Goal: Task Accomplishment & Management: Use online tool/utility

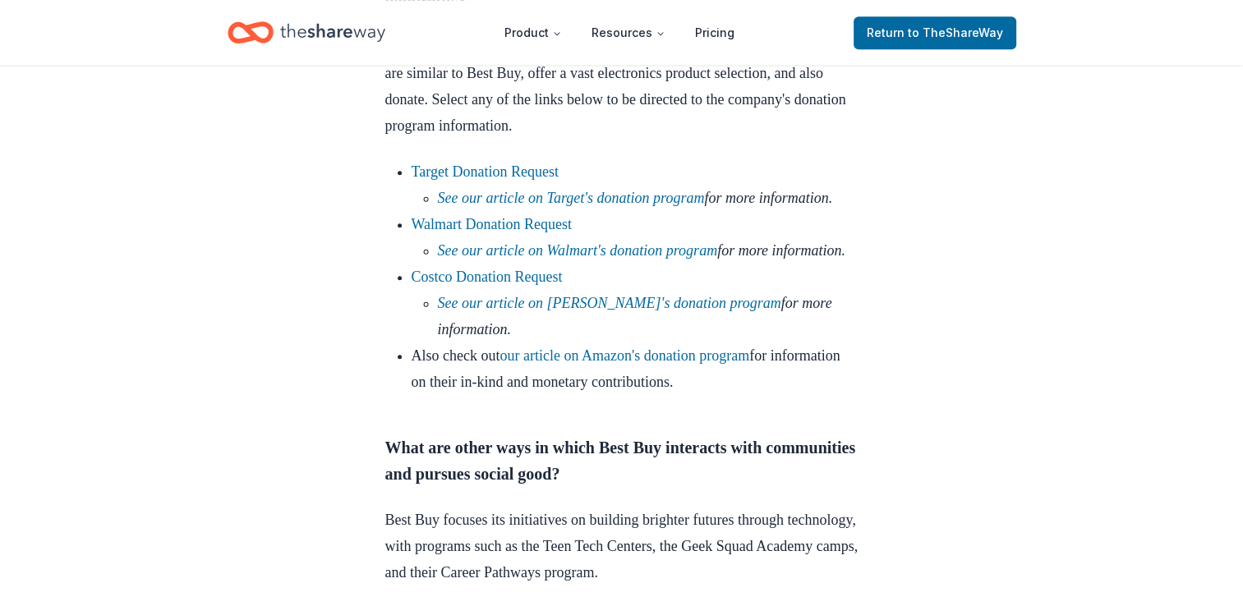
scroll to position [1461, 0]
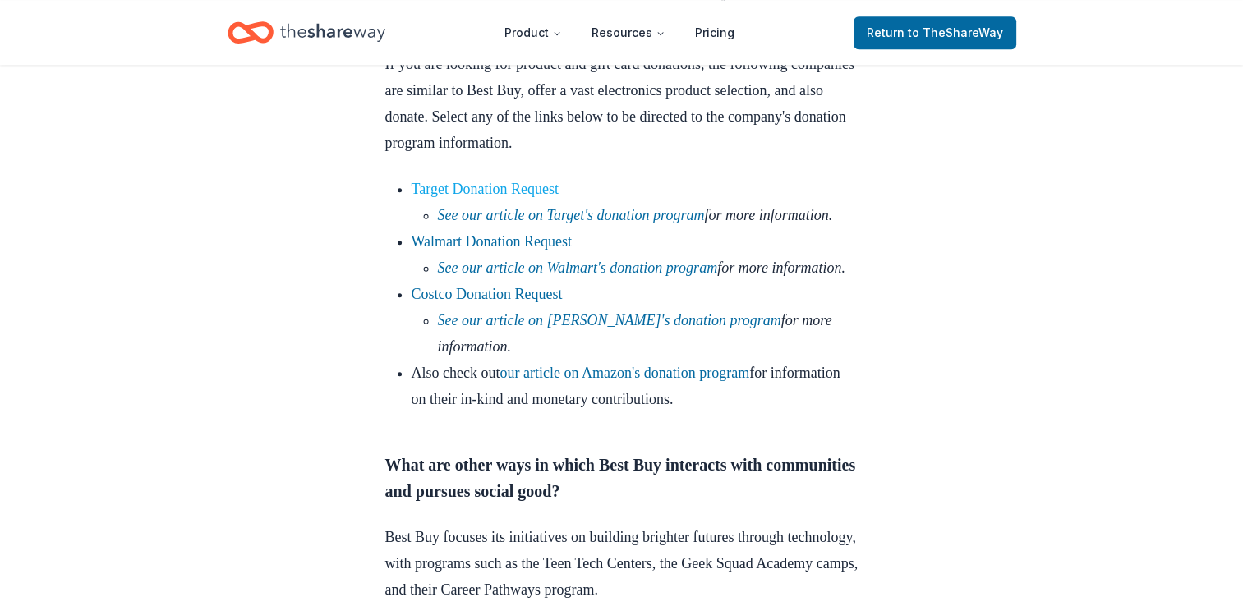
click at [504, 197] on link "Target Donation Request" at bounding box center [485, 189] width 147 height 16
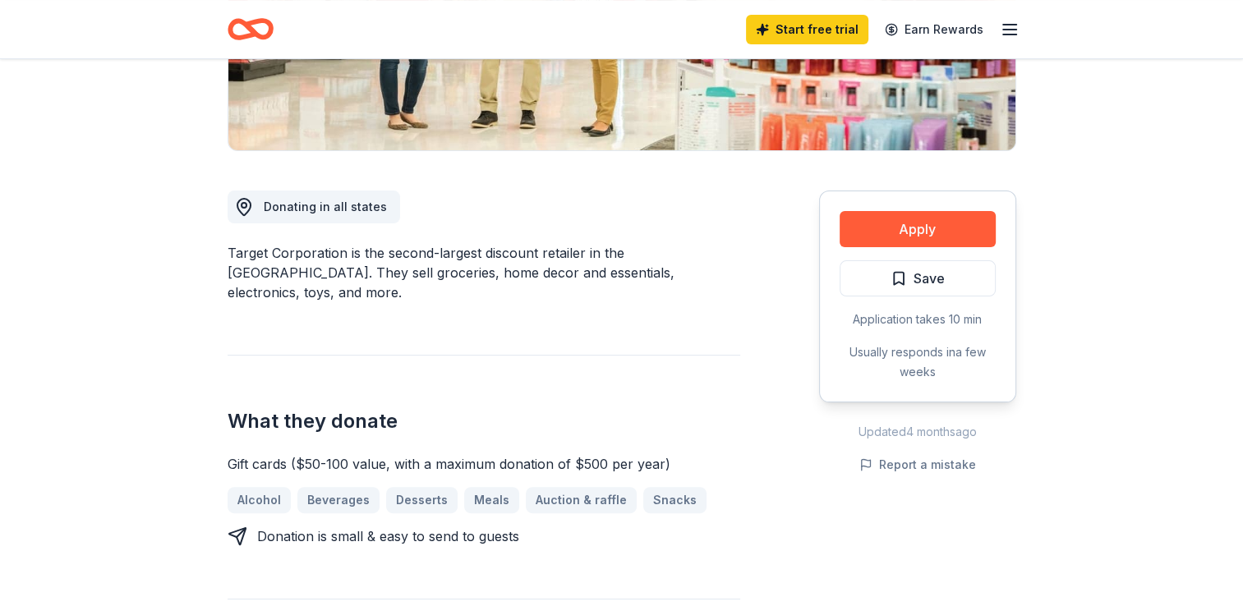
scroll to position [335, 0]
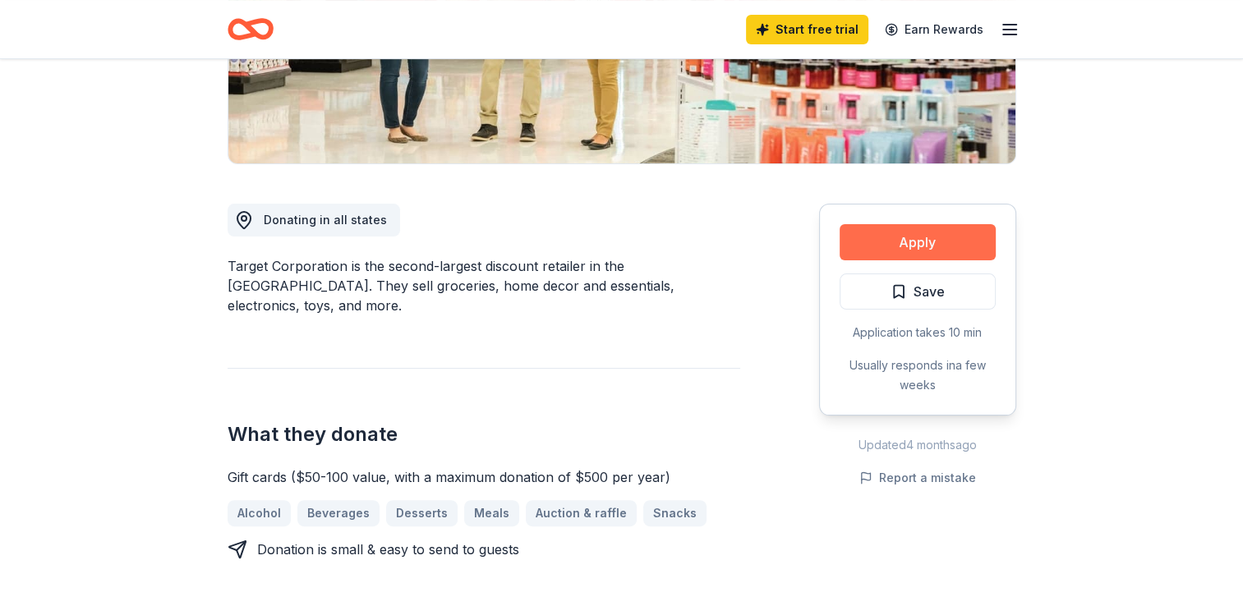
click at [926, 249] on button "Apply" at bounding box center [918, 242] width 156 height 36
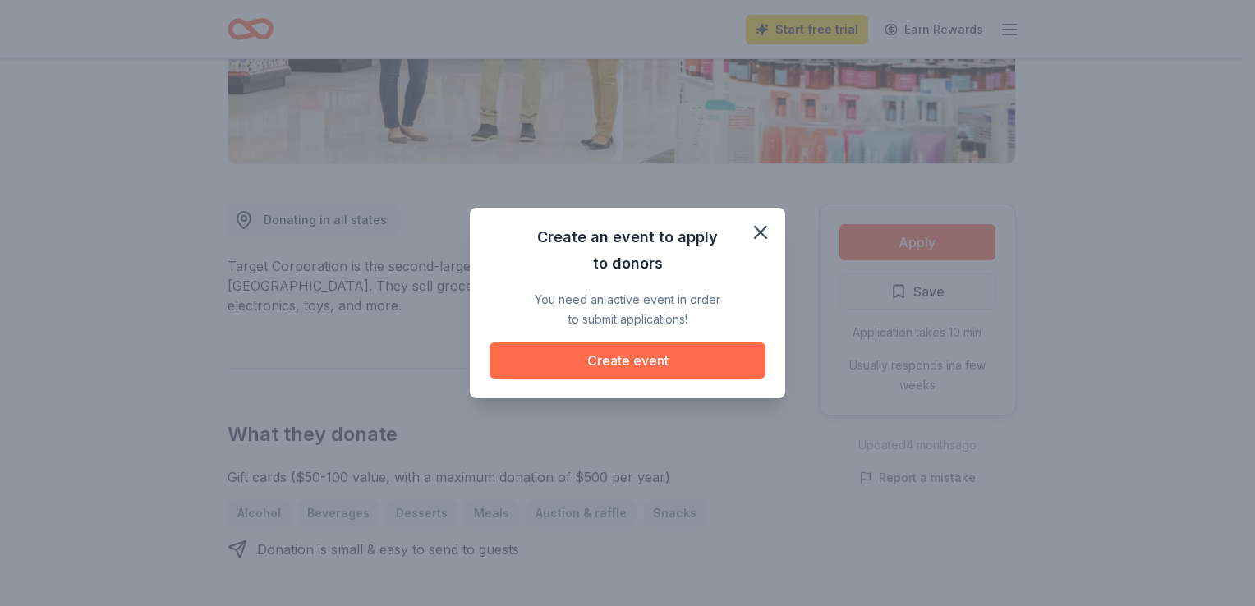
click at [651, 361] on button "Create event" at bounding box center [628, 361] width 276 height 36
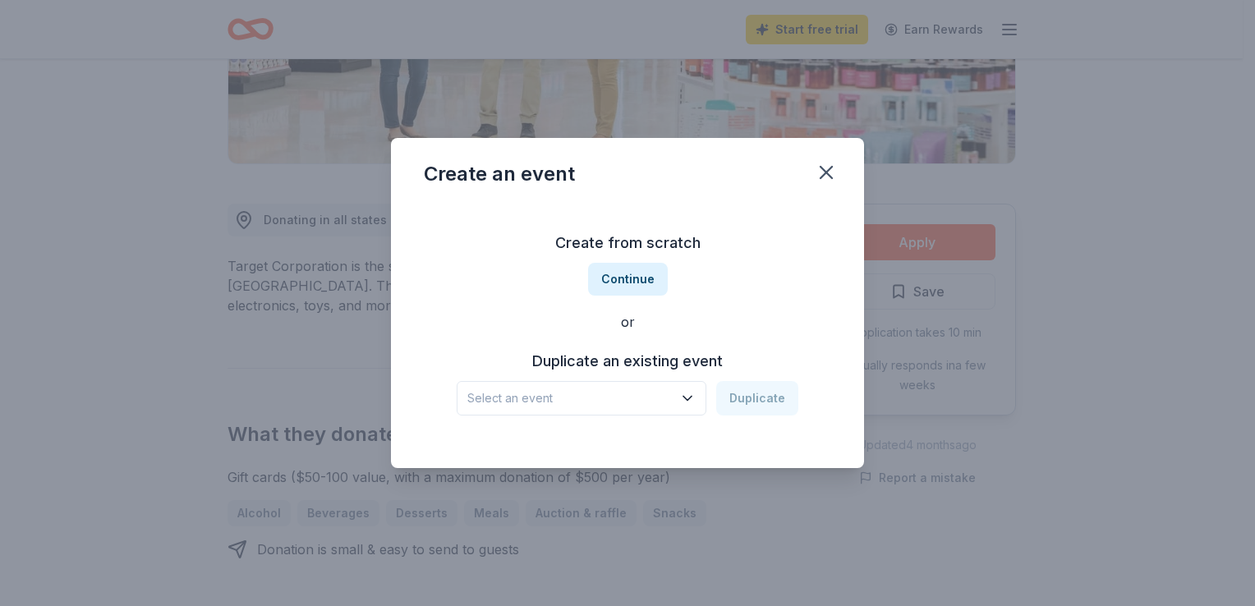
click at [602, 399] on span "Select an event" at bounding box center [569, 399] width 205 height 20
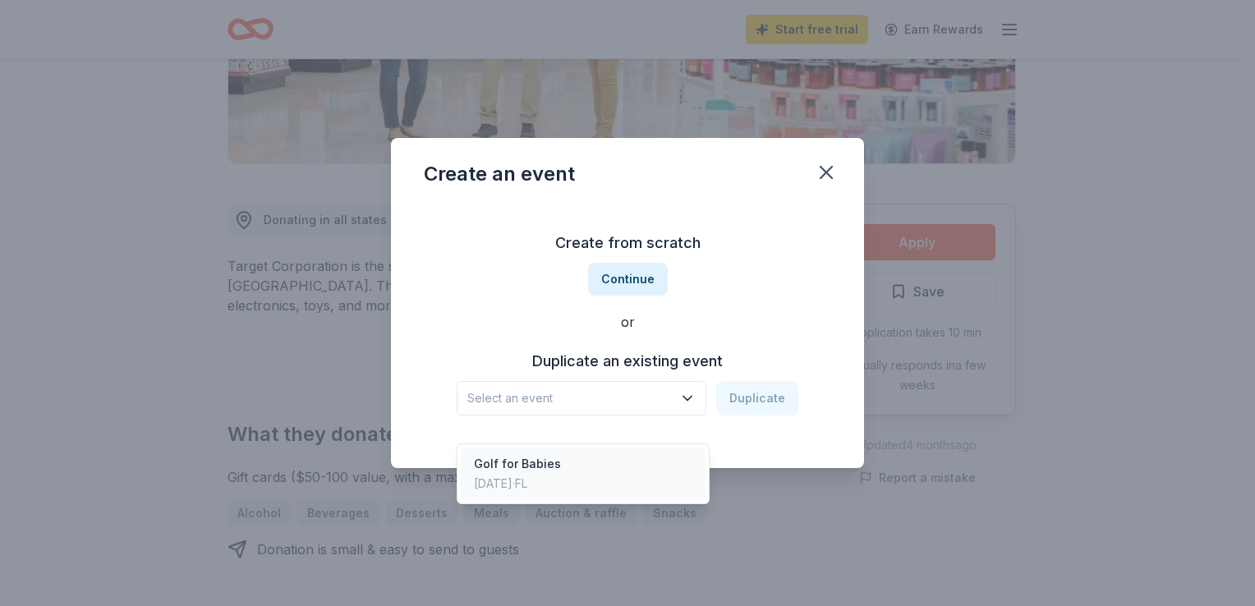
click at [584, 462] on div "Golf for Babies [DATE] · [GEOGRAPHIC_DATA]" at bounding box center [583, 474] width 245 height 53
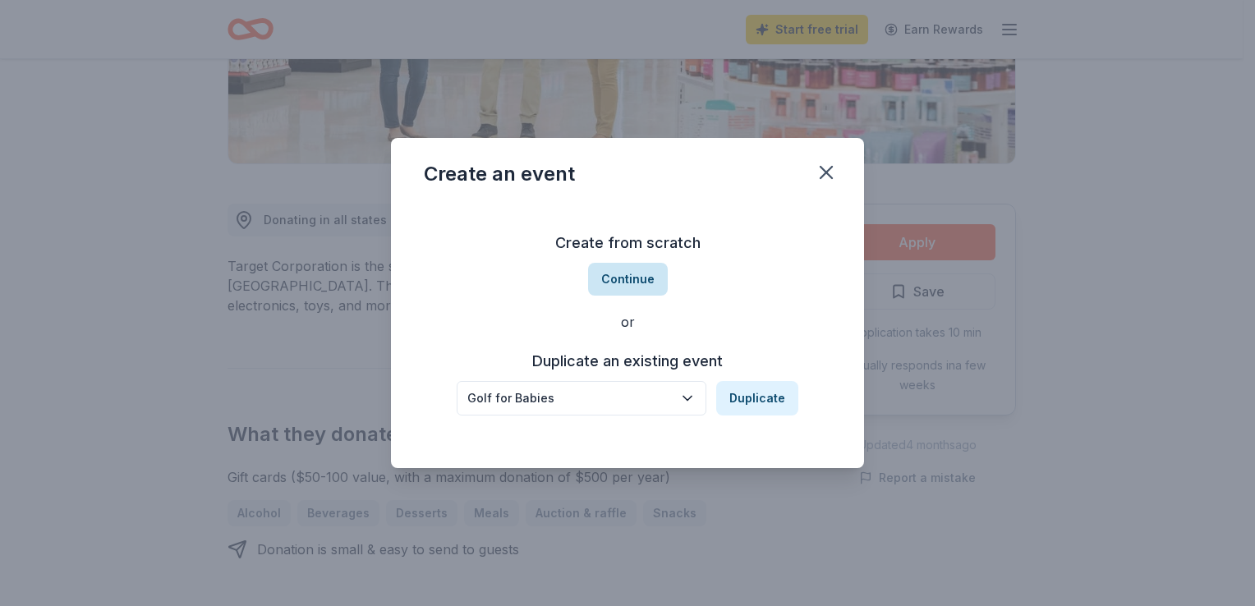
click at [610, 283] on button "Continue" at bounding box center [628, 279] width 80 height 33
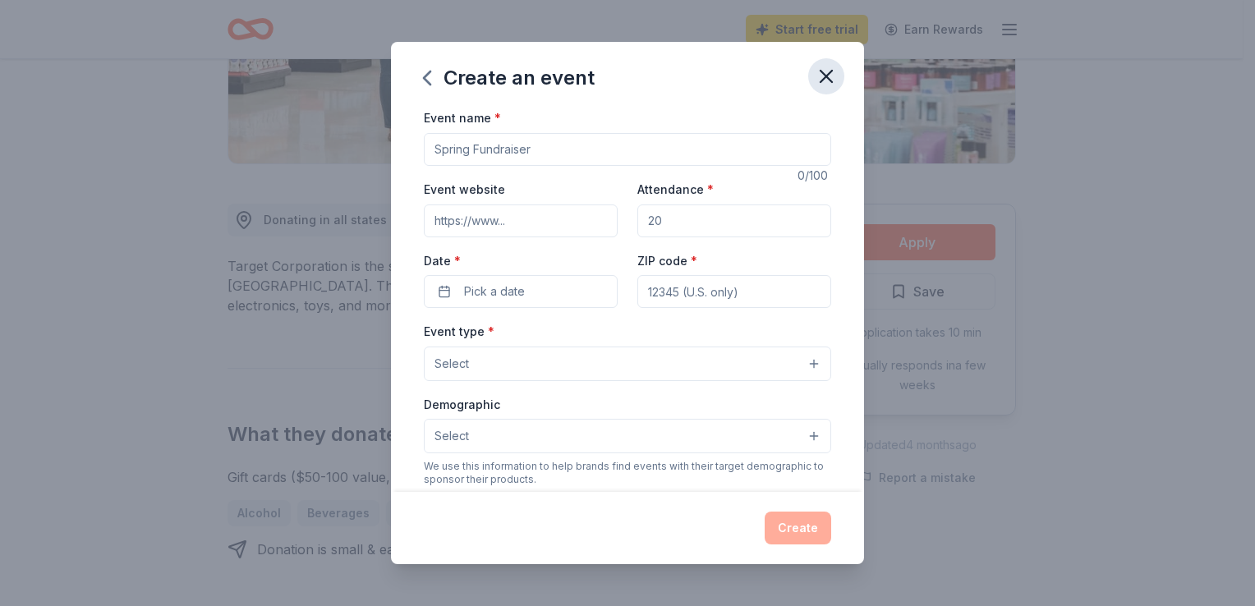
click at [832, 74] on icon "button" at bounding box center [826, 76] width 23 height 23
